Goal: Information Seeking & Learning: Learn about a topic

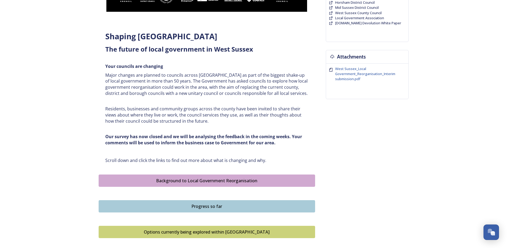
scroll to position [160, 0]
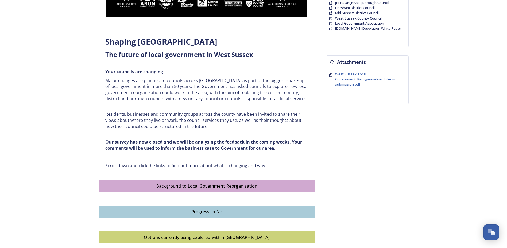
click at [231, 185] on div "Background to Local Government Reorganisation" at bounding box center [206, 186] width 210 height 6
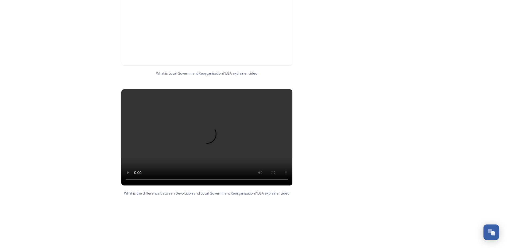
scroll to position [482, 0]
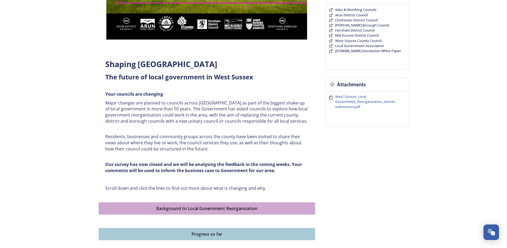
scroll to position [187, 0]
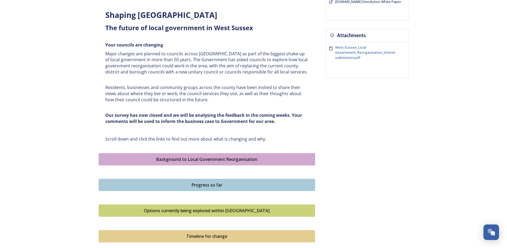
click at [165, 184] on div "Progress so far" at bounding box center [206, 185] width 210 height 6
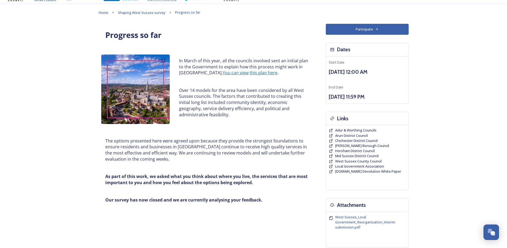
scroll to position [27, 0]
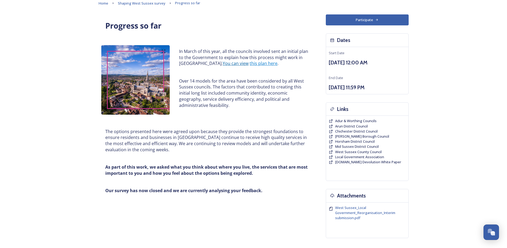
click at [222, 62] on link "You can view" at bounding box center [235, 63] width 26 height 6
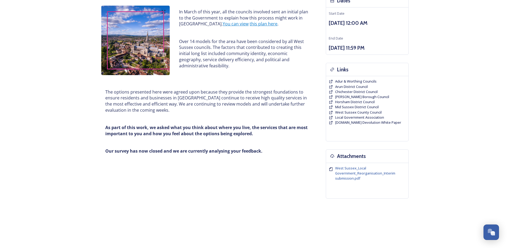
scroll to position [68, 0]
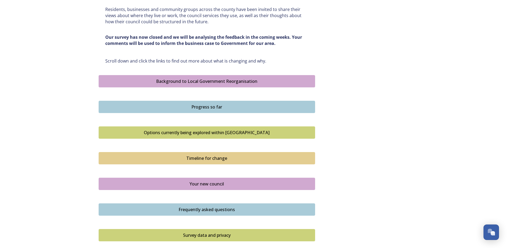
scroll to position [267, 0]
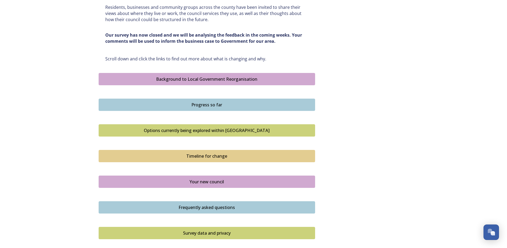
click at [210, 129] on div "Options currently being explored within [GEOGRAPHIC_DATA]" at bounding box center [206, 130] width 210 height 6
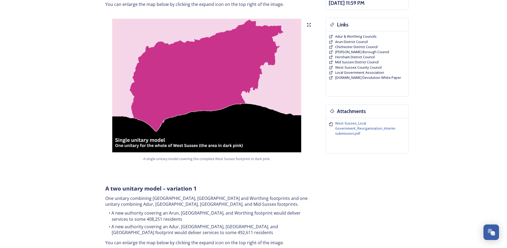
scroll to position [80, 0]
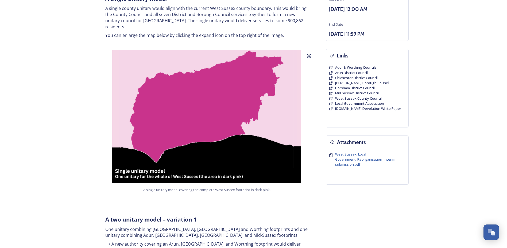
click at [311, 51] on img at bounding box center [207, 117] width 216 height 134
click at [310, 54] on icon at bounding box center [309, 56] width 4 height 4
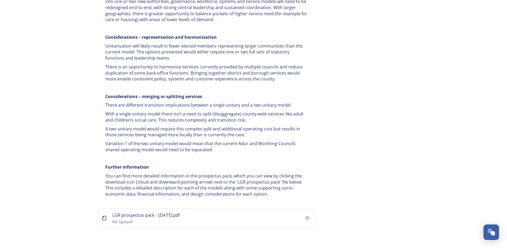
scroll to position [984, 0]
